Goal: Information Seeking & Learning: Learn about a topic

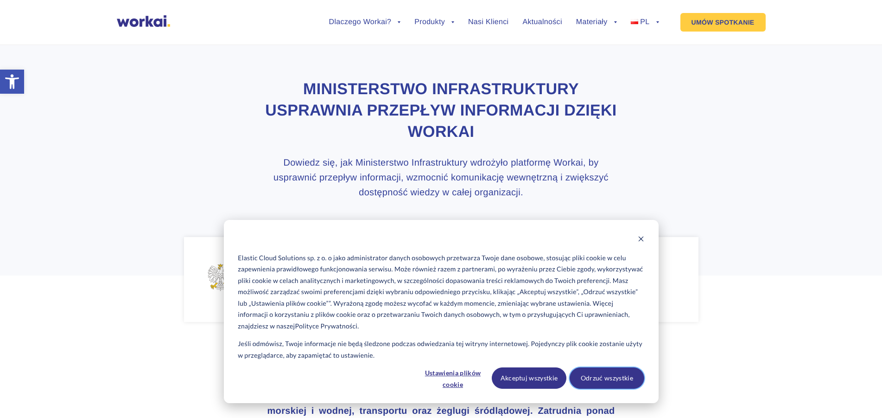
click at [604, 374] on button "Odrzuć wszystkie" at bounding box center [607, 377] width 75 height 21
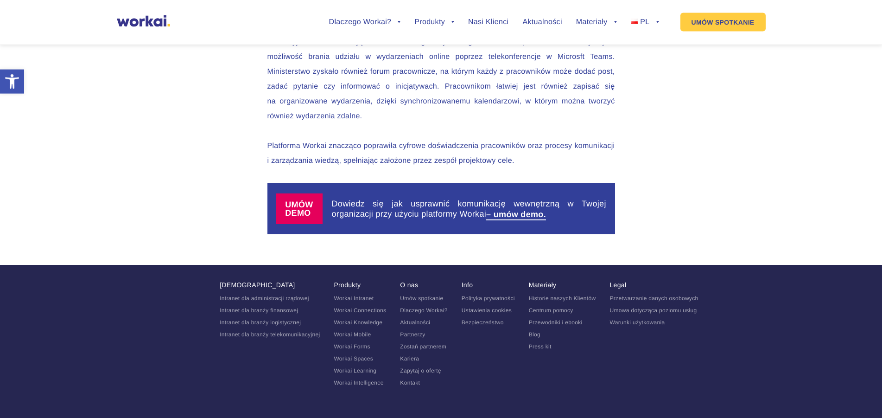
scroll to position [2644, 0]
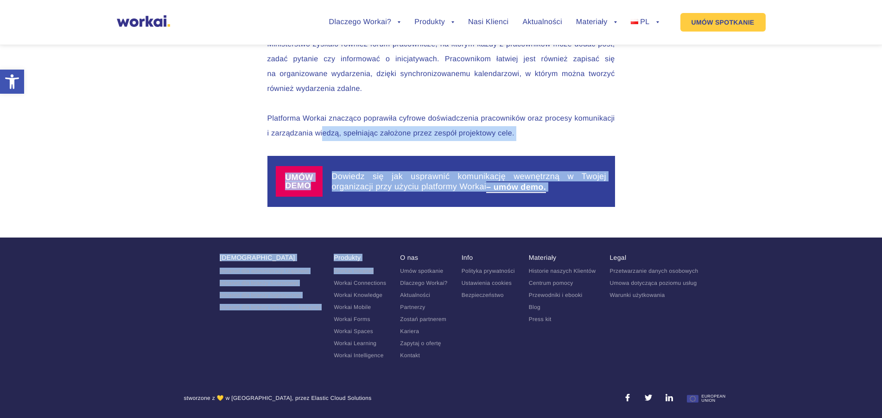
drag, startPoint x: 323, startPoint y: 143, endPoint x: 460, endPoint y: 257, distance: 178.7
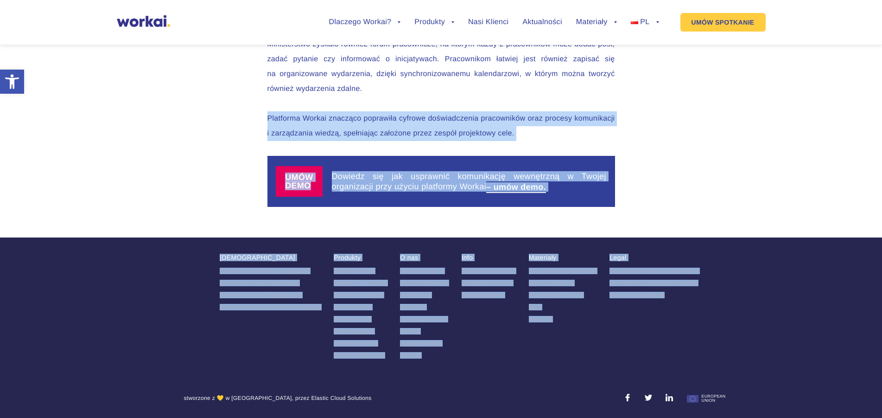
drag, startPoint x: 481, startPoint y: 94, endPoint x: 759, endPoint y: 350, distance: 378.9
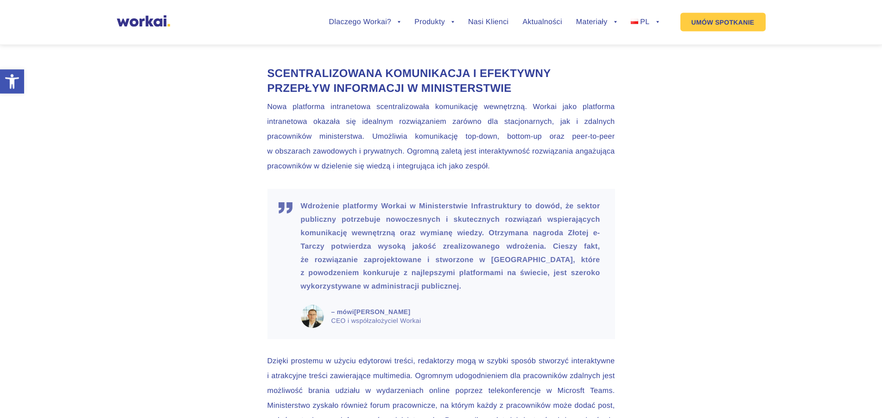
scroll to position [2266, 0]
drag, startPoint x: 356, startPoint y: 329, endPoint x: 360, endPoint y: 344, distance: 15.7
click at [360, 340] on blockquote "Wdrożenie platformy Workai w Ministerstwie Infrastruktury to dowód, że sektor p…" at bounding box center [441, 265] width 348 height 150
click at [354, 326] on em "CEO i współzałożyciel Workai" at bounding box center [464, 321] width 267 height 9
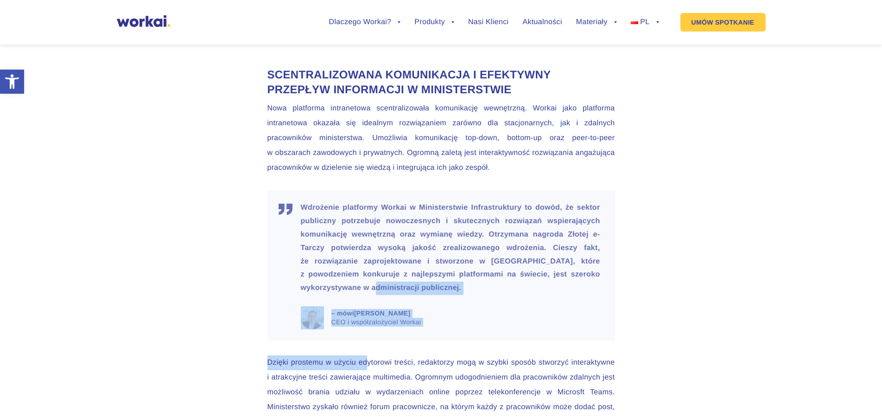
drag, startPoint x: 355, startPoint y: 305, endPoint x: 367, endPoint y: 361, distance: 57.8
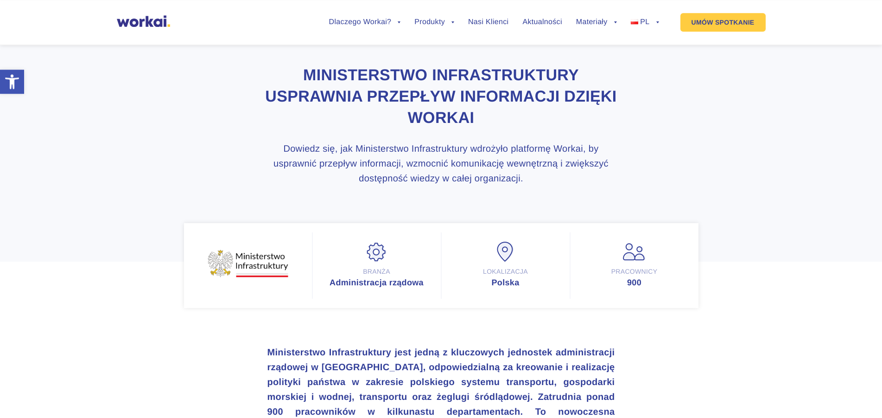
scroll to position [0, 0]
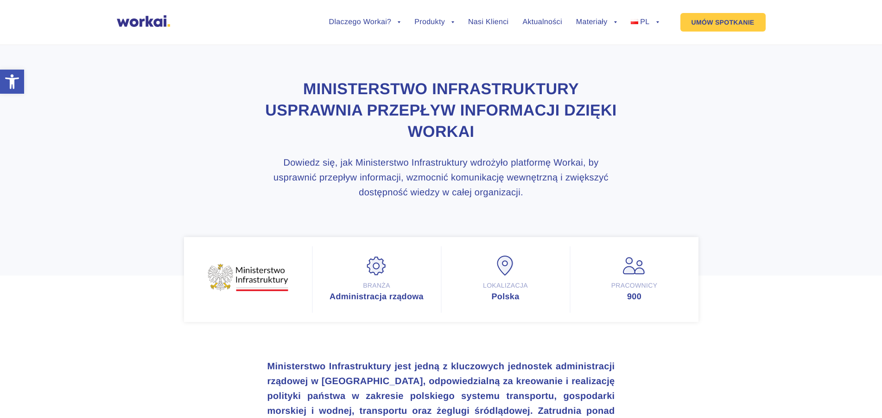
click at [443, 192] on h3 "Dowiedz się, jak Ministerstwo Infrastruktury wdrożyło platformę Workai, by uspr…" at bounding box center [441, 177] width 360 height 44
